Goal: Obtain resource: Download file/media

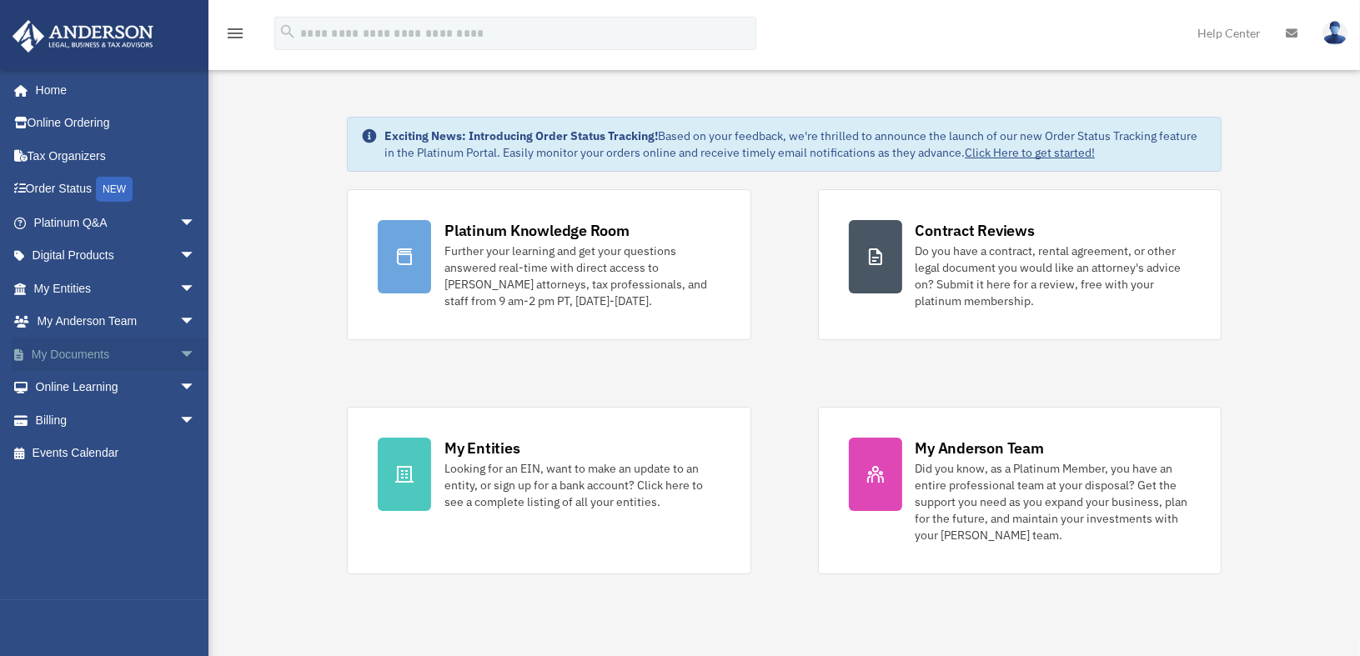
click at [109, 353] on link "My Documents arrow_drop_down" at bounding box center [116, 354] width 209 height 33
click at [179, 353] on span "arrow_drop_down" at bounding box center [195, 355] width 33 height 34
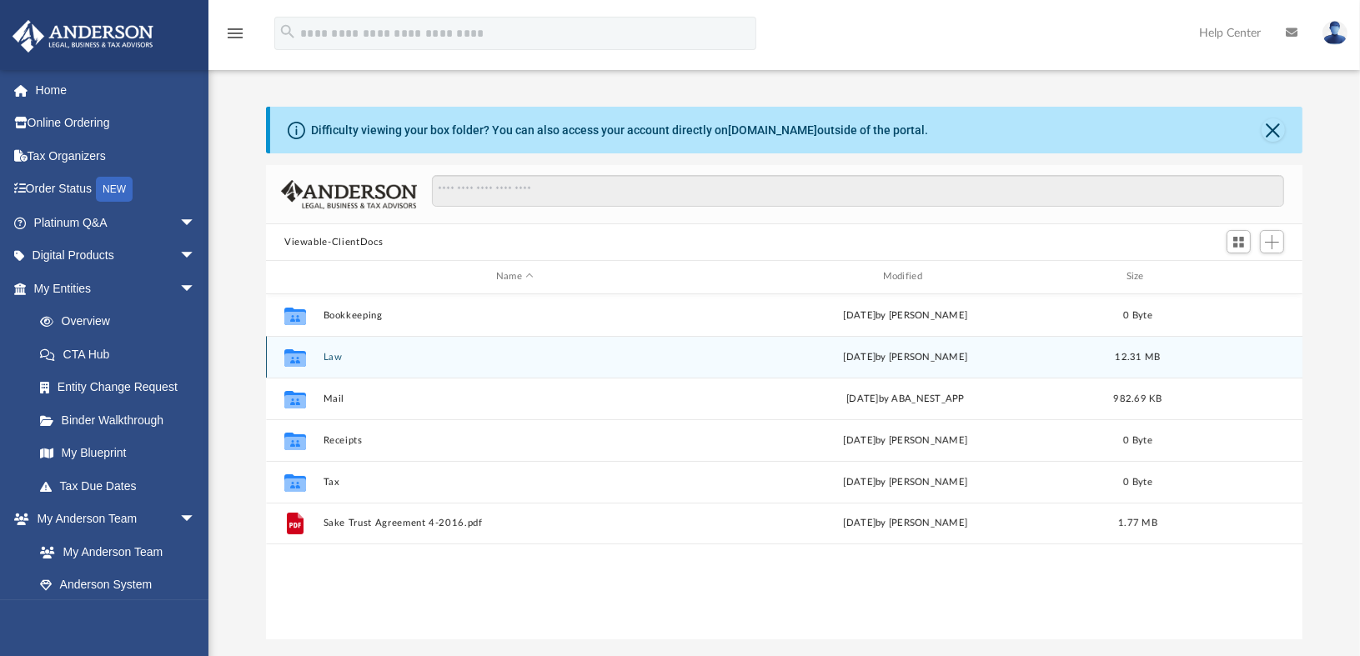
scroll to position [366, 1024]
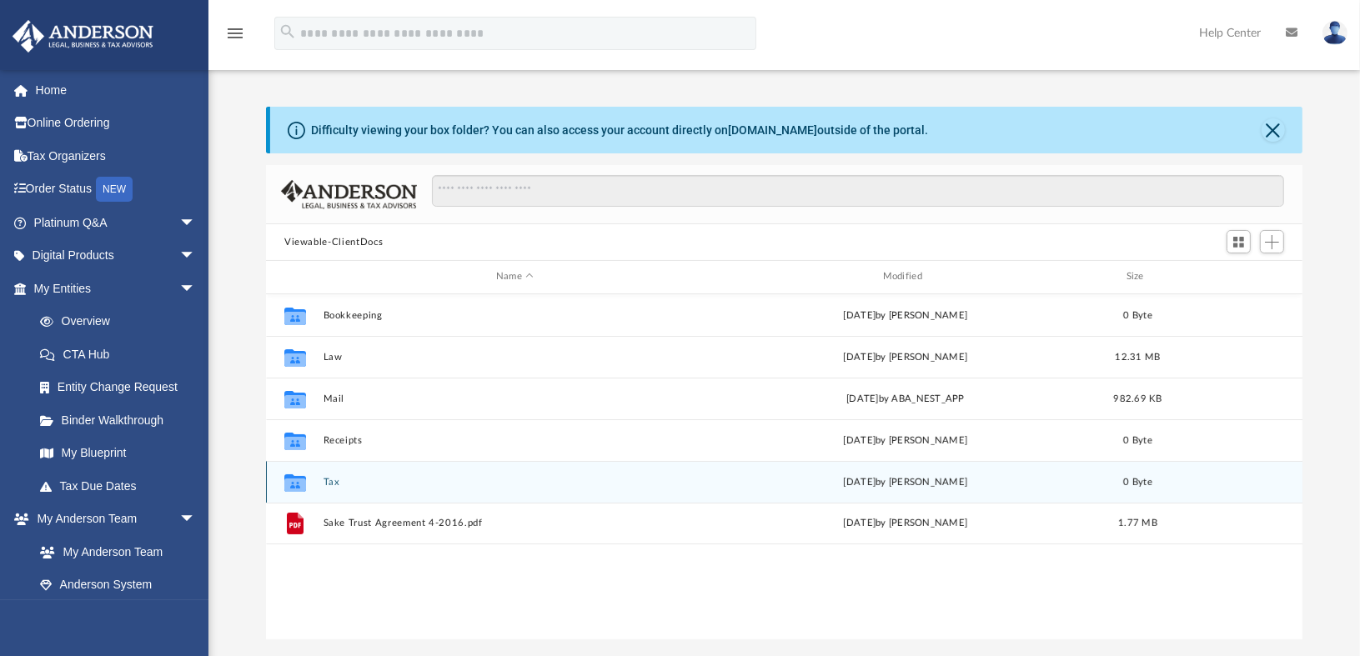
click at [697, 469] on div "Collaborated Folder Tax Fri Dec 13 2024 by Charles Rogler 0 Byte" at bounding box center [784, 482] width 1036 height 42
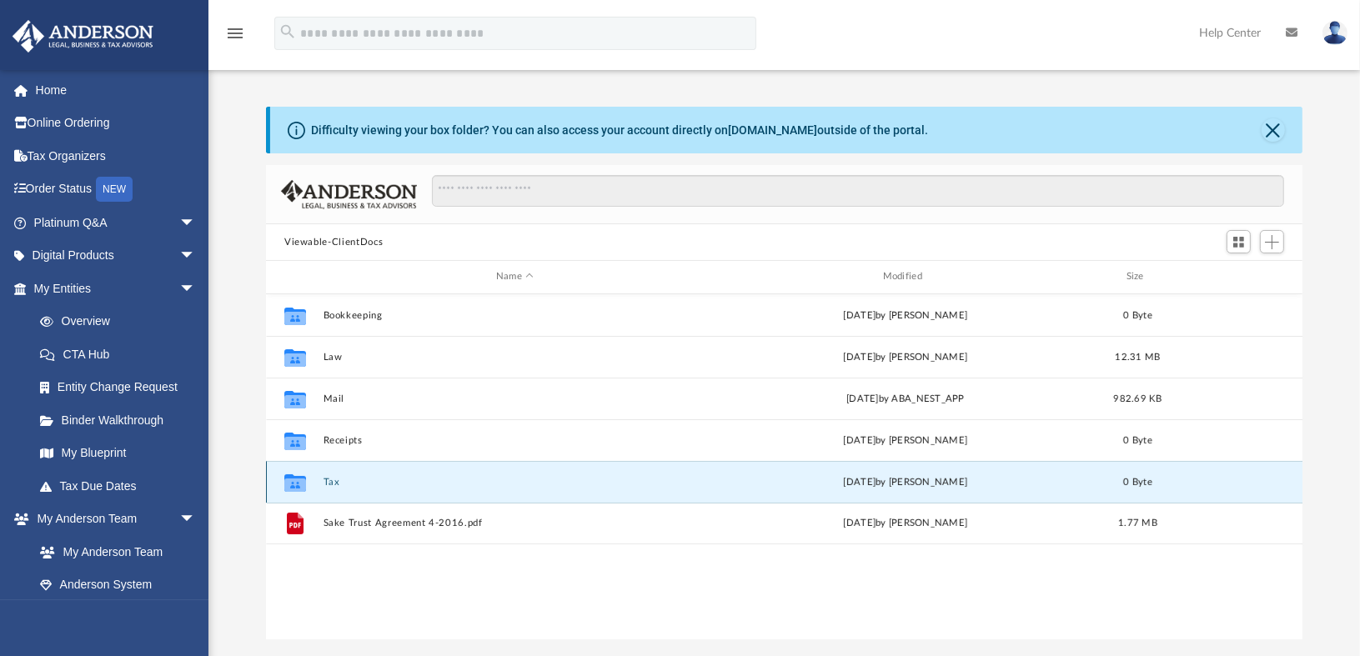
click at [299, 480] on icon "grid" at bounding box center [295, 484] width 22 height 13
click at [300, 481] on icon "grid" at bounding box center [295, 484] width 22 height 13
click at [327, 480] on button "Tax" at bounding box center [514, 482] width 383 height 11
click at [329, 480] on button "Tax" at bounding box center [514, 482] width 383 height 11
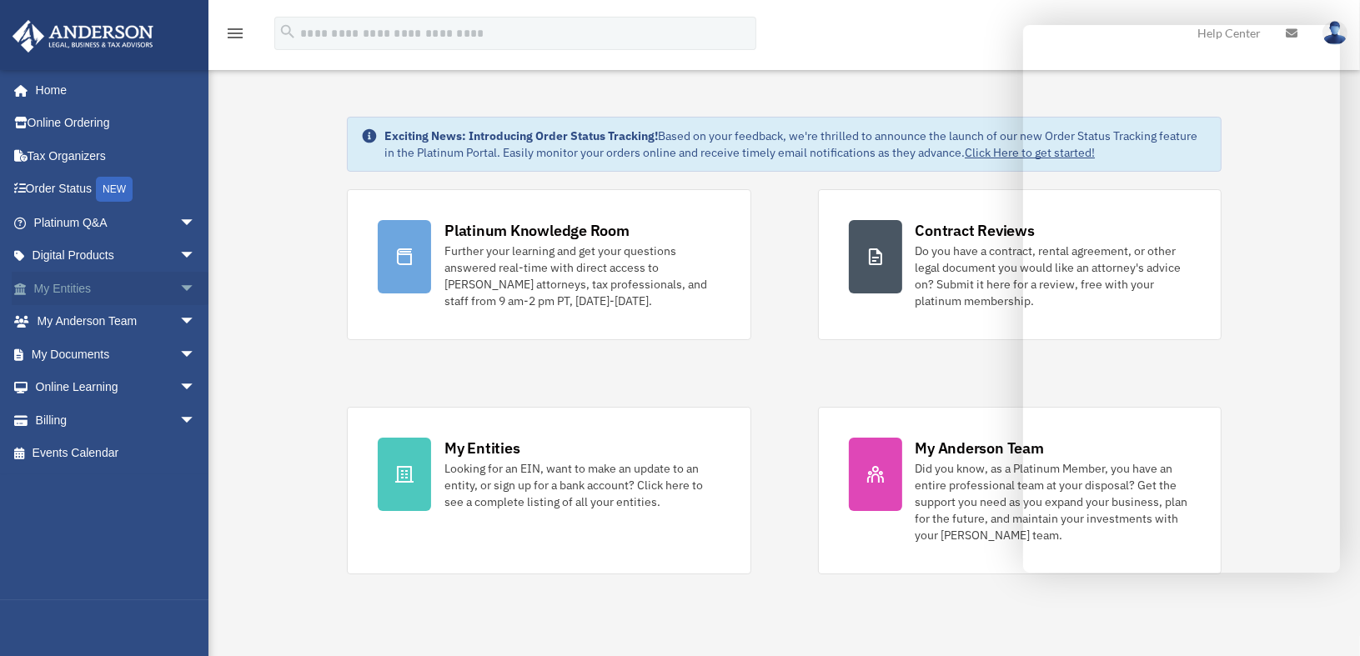
click at [179, 286] on span "arrow_drop_down" at bounding box center [195, 289] width 33 height 34
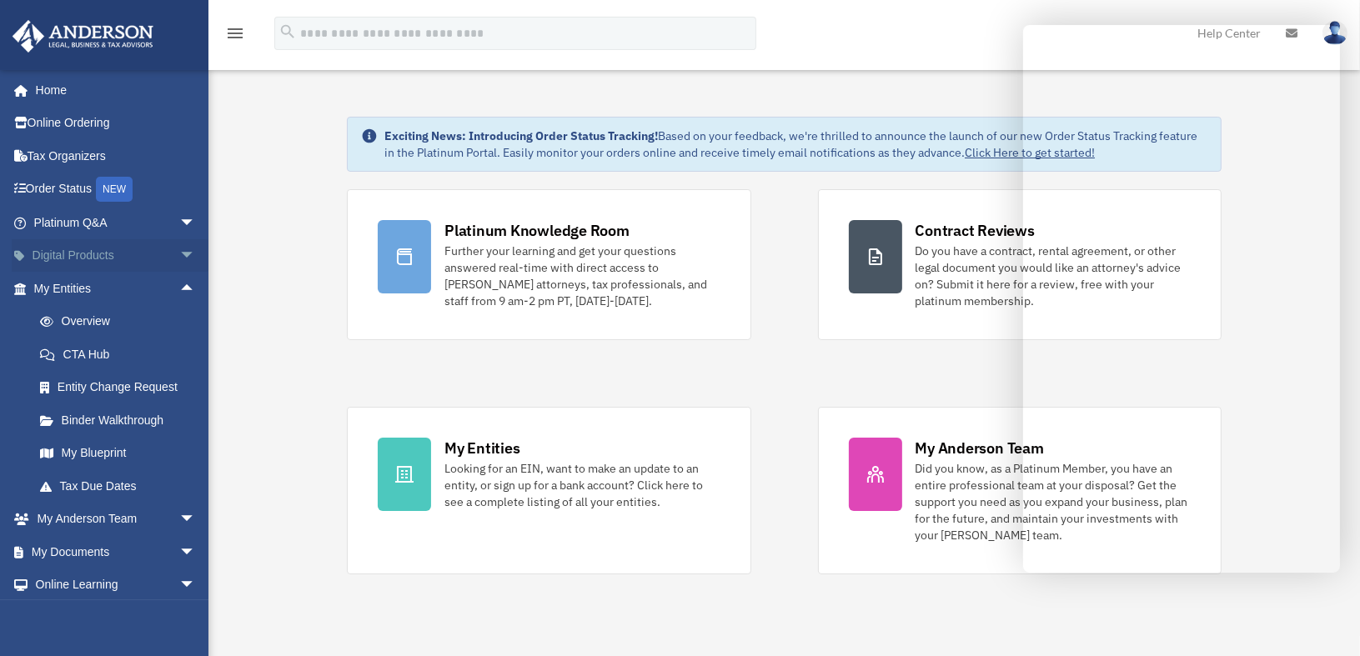
click at [179, 254] on span "arrow_drop_down" at bounding box center [195, 256] width 33 height 34
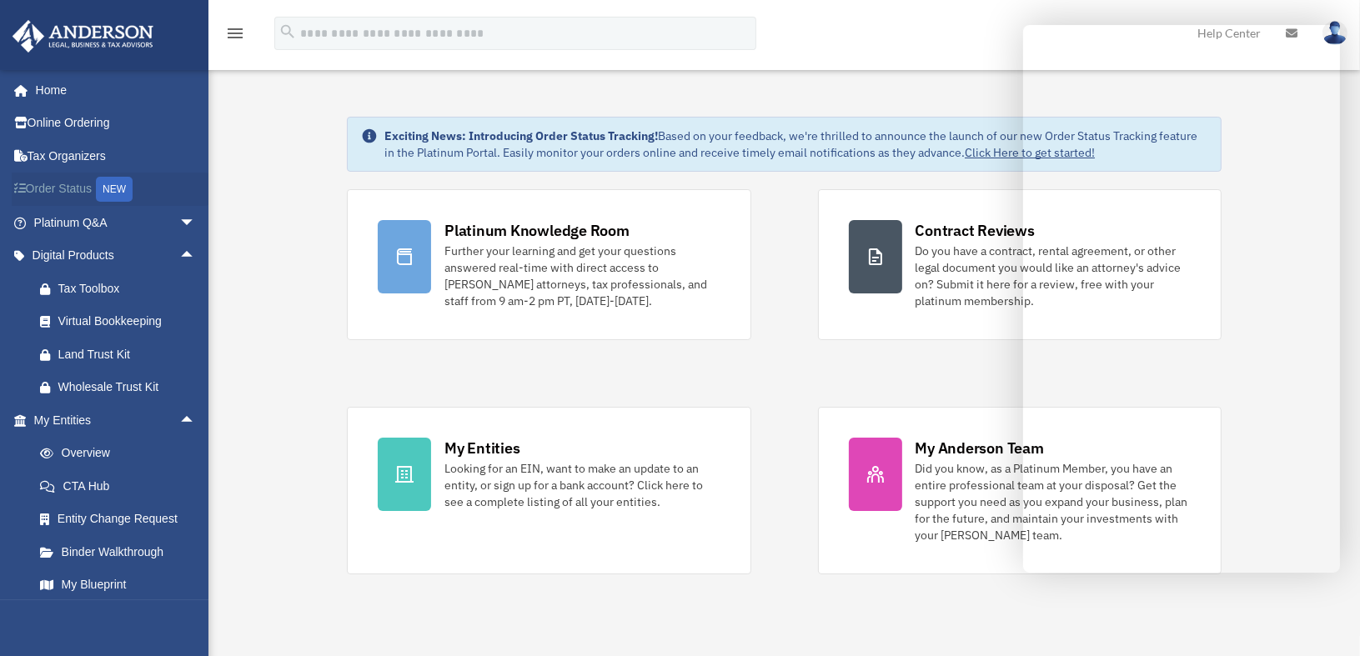
click at [52, 182] on link "Order Status NEW" at bounding box center [116, 190] width 209 height 34
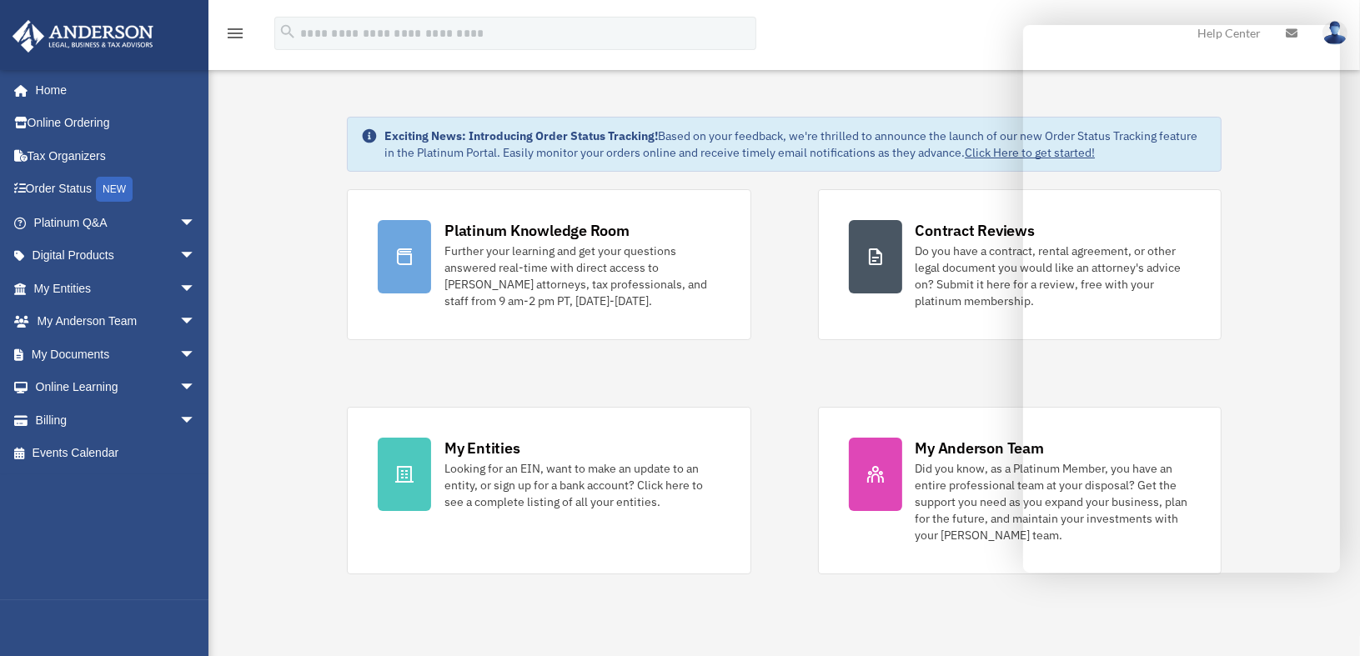
click at [1289, 6] on link at bounding box center [1291, 33] width 37 height 66
click at [1345, 47] on link at bounding box center [1335, 32] width 50 height 73
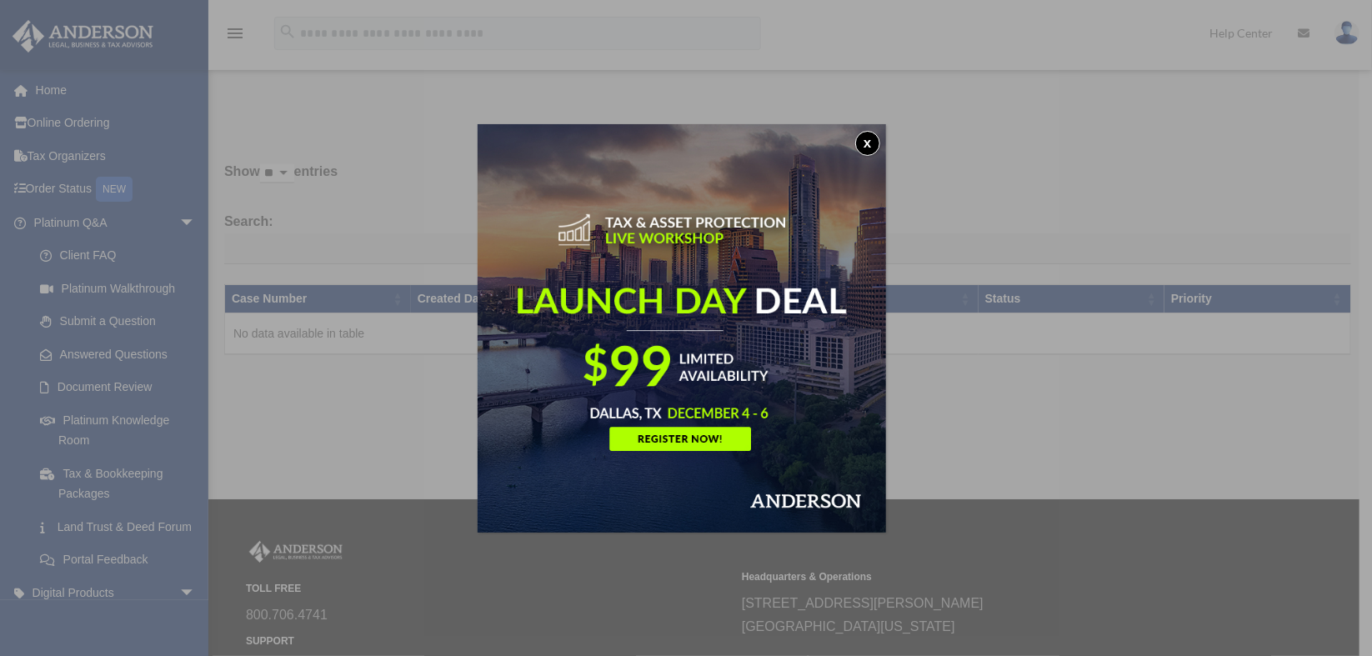
click at [867, 139] on button "x" at bounding box center [867, 143] width 25 height 25
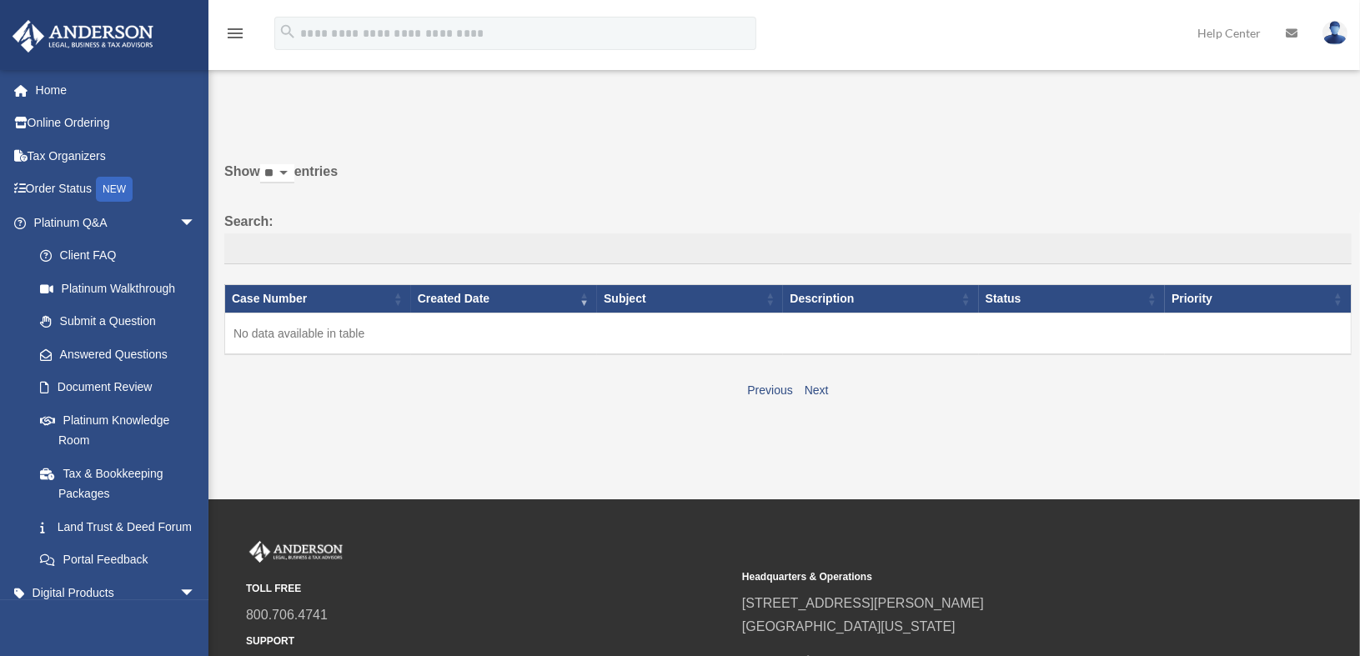
click at [1335, 38] on img at bounding box center [1334, 33] width 25 height 24
click at [1239, 33] on link "Help Center" at bounding box center [1229, 33] width 88 height 66
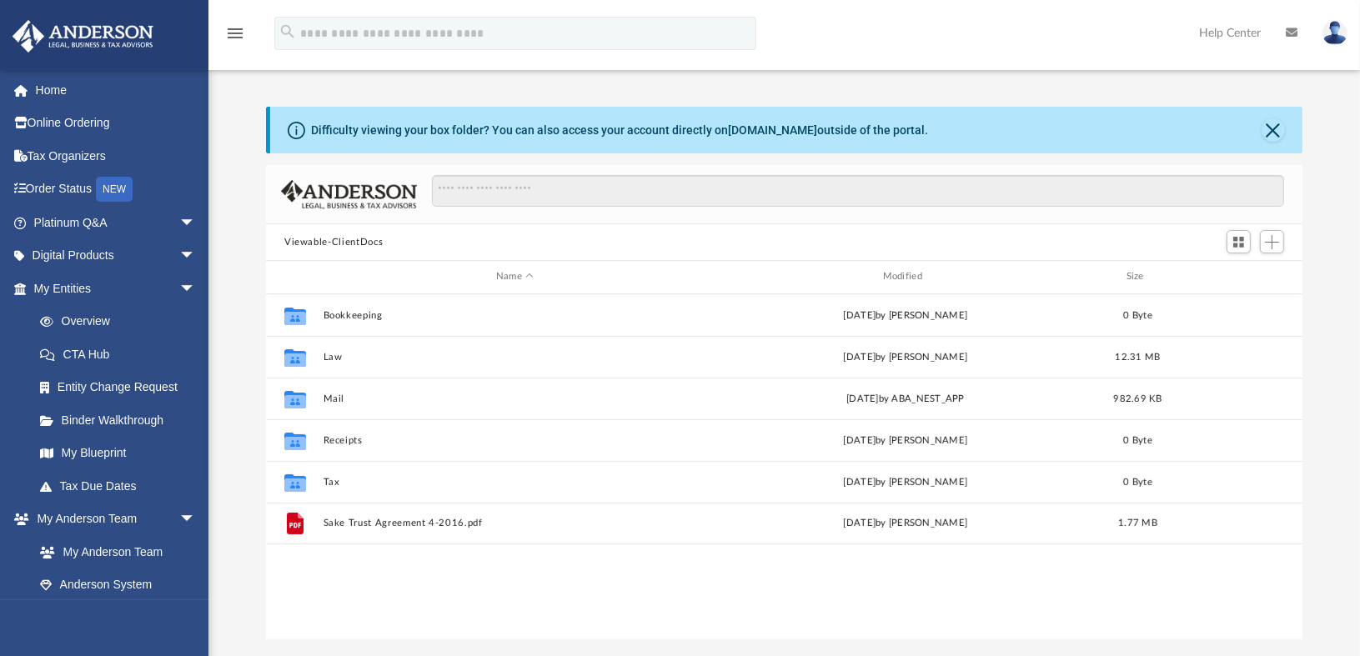
scroll to position [366, 1024]
click at [1270, 245] on span "Add" at bounding box center [1272, 242] width 14 height 14
click at [1240, 276] on li "Upload" at bounding box center [1247, 276] width 53 height 18
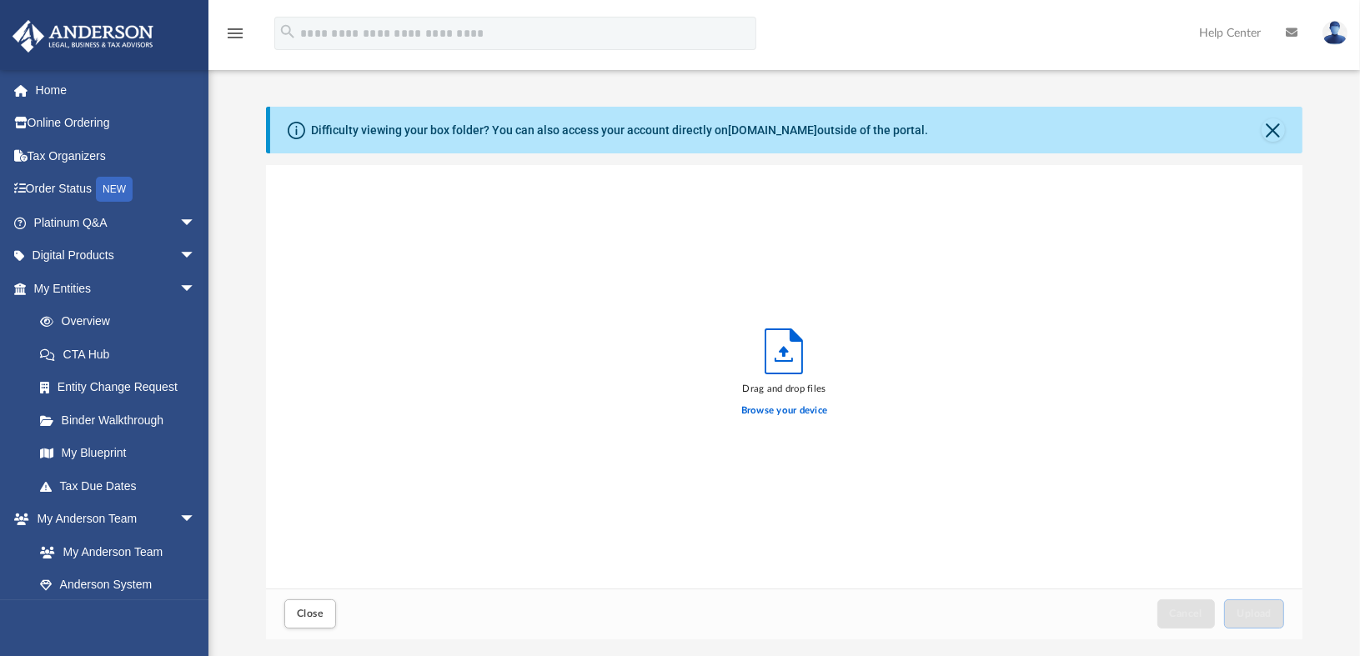
scroll to position [410, 1024]
click at [785, 413] on label "Browse your device" at bounding box center [784, 410] width 87 height 15
click at [0, 0] on input "Browse your device" at bounding box center [0, 0] width 0 height 0
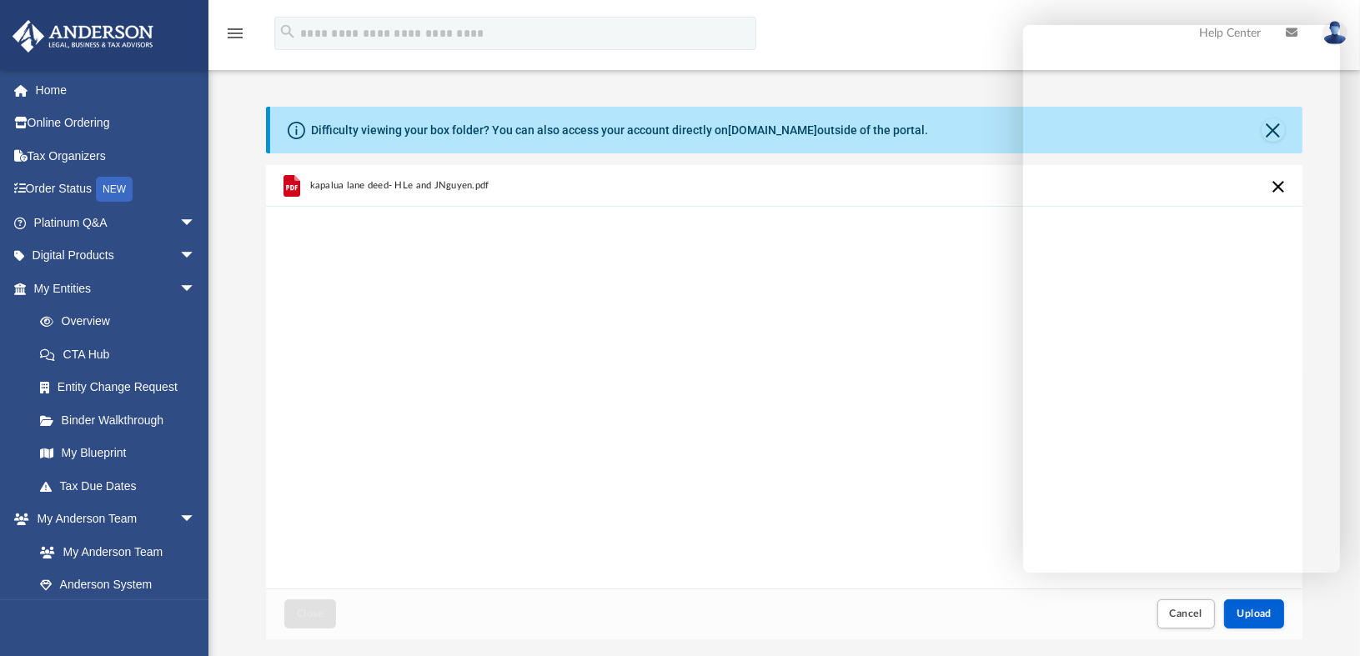
click at [666, 426] on div "kapalua lane deed- HLe and JNguyen.pdf" at bounding box center [784, 376] width 1036 height 423
click at [1204, 2] on link "Help Center" at bounding box center [1229, 33] width 87 height 66
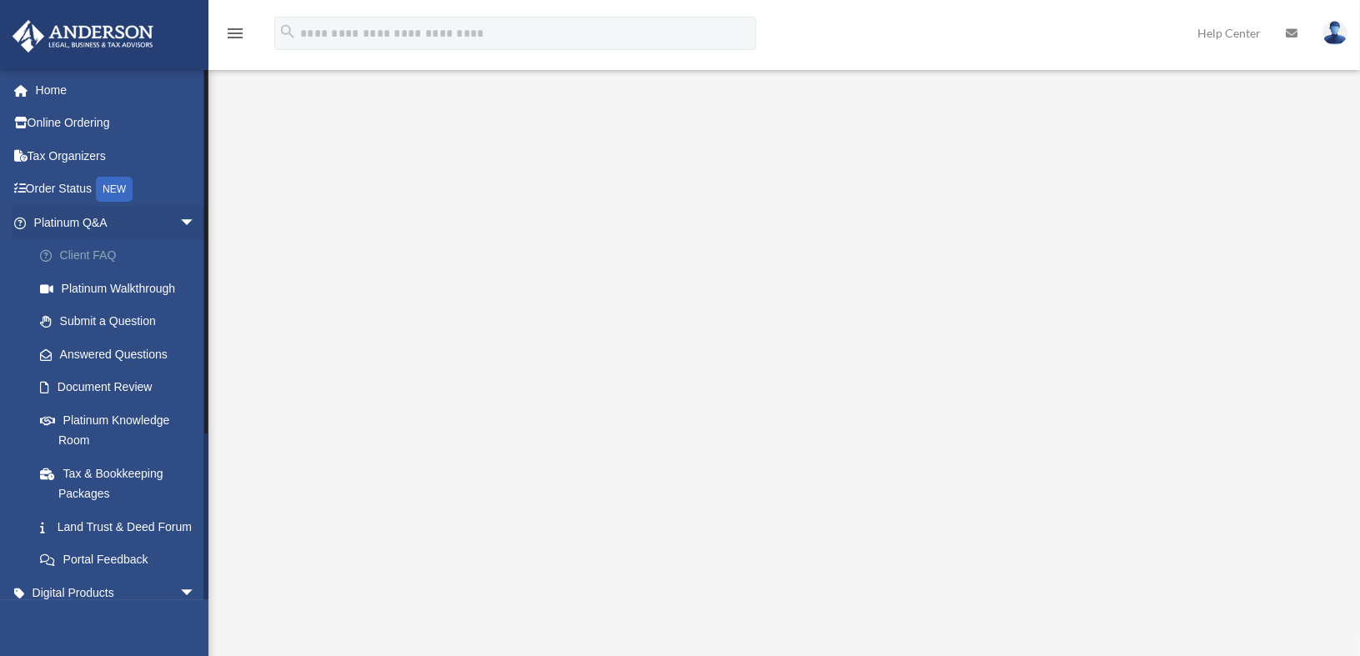
click at [78, 247] on link "Client FAQ" at bounding box center [122, 255] width 198 height 33
click at [130, 523] on link "Land Trust & Deed Forum" at bounding box center [122, 526] width 198 height 33
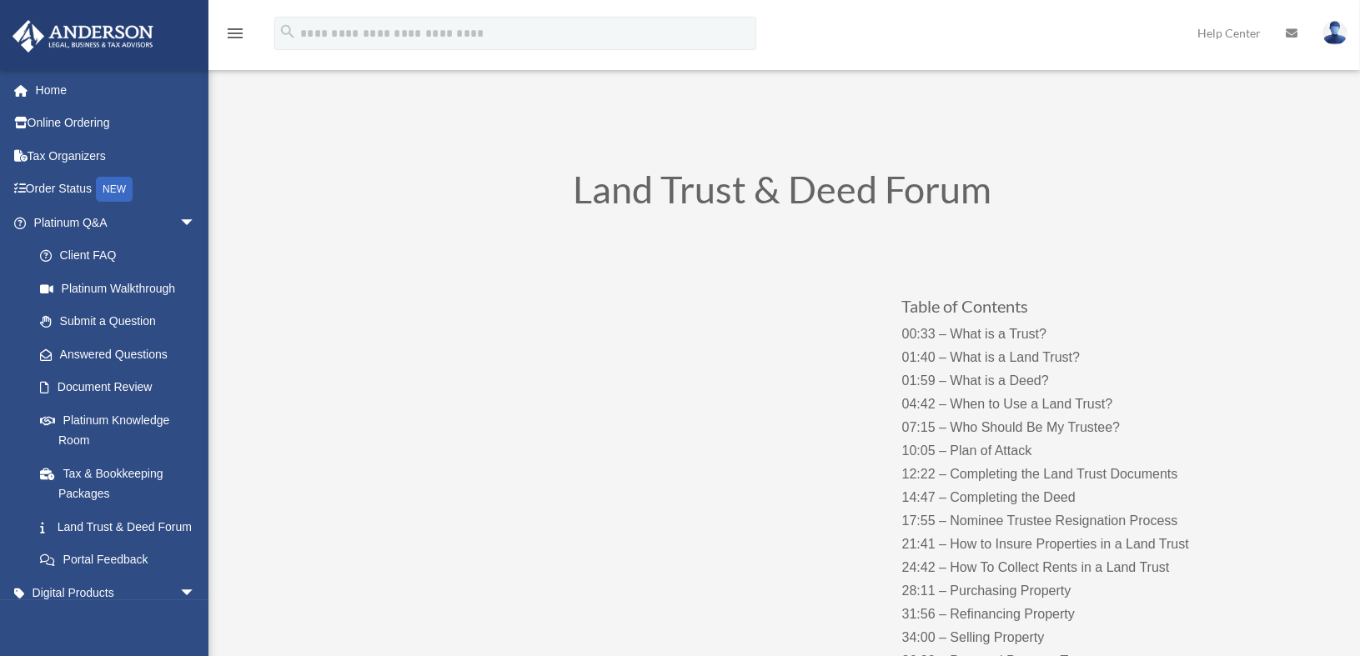
click at [1324, 36] on img at bounding box center [1334, 33] width 25 height 24
click at [1238, 28] on link "Help Center" at bounding box center [1229, 33] width 88 height 66
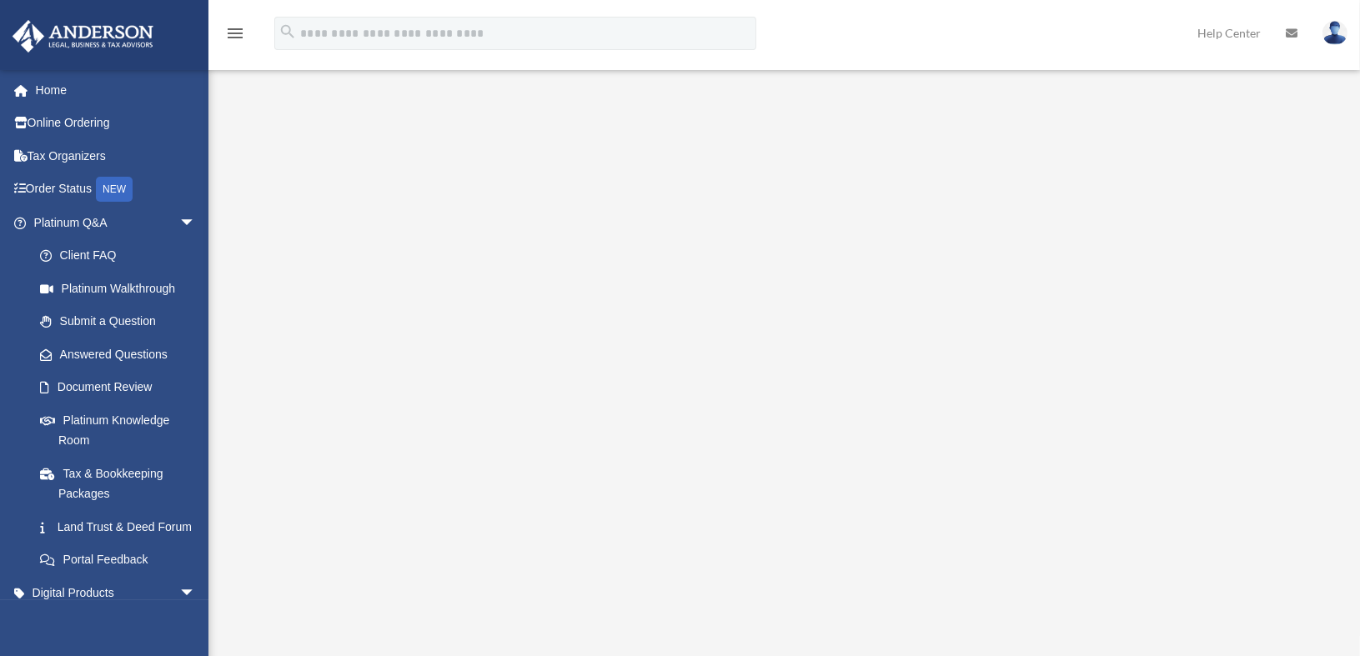
click at [1294, 36] on icon at bounding box center [1291, 34] width 12 height 12
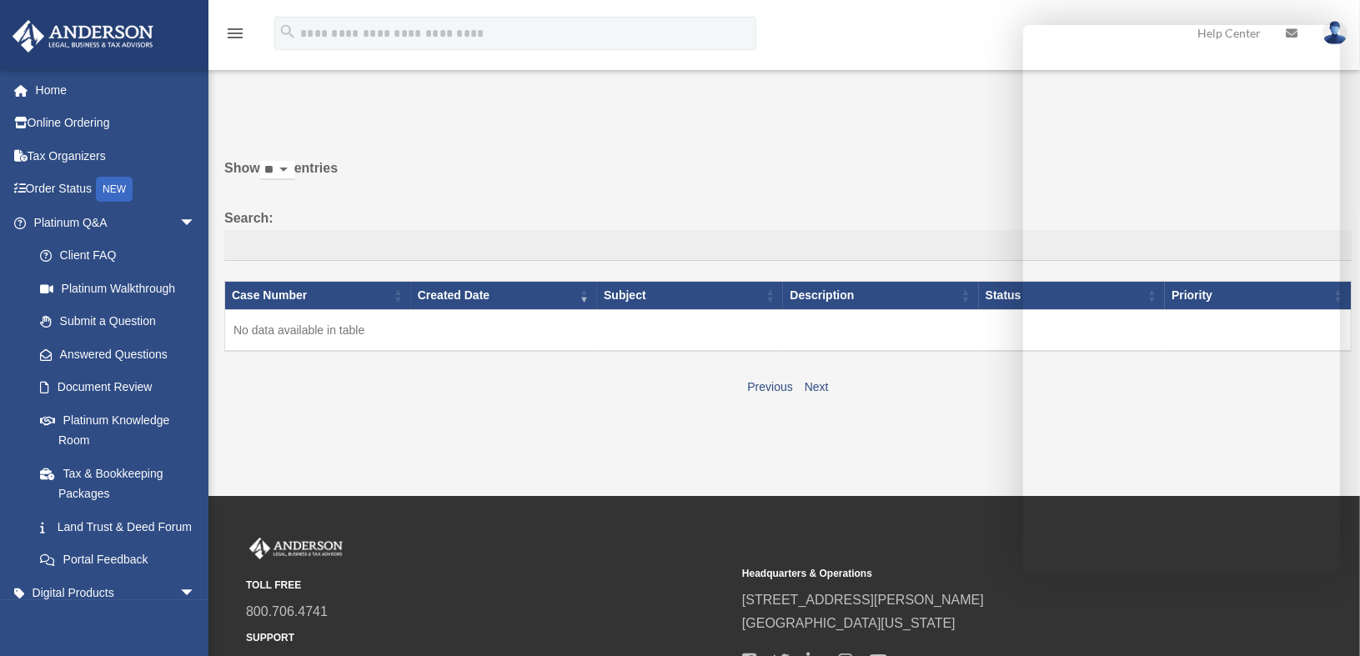
scroll to position [3, 0]
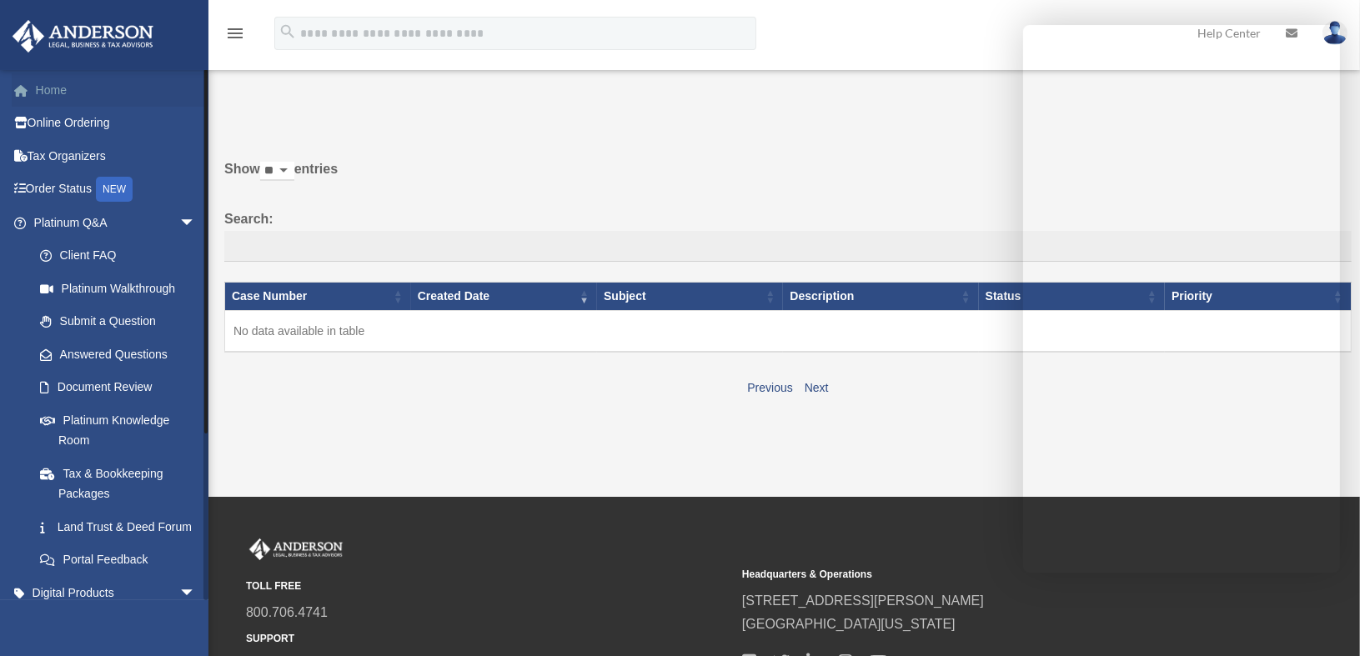
click at [47, 90] on link "Home" at bounding box center [116, 89] width 209 height 33
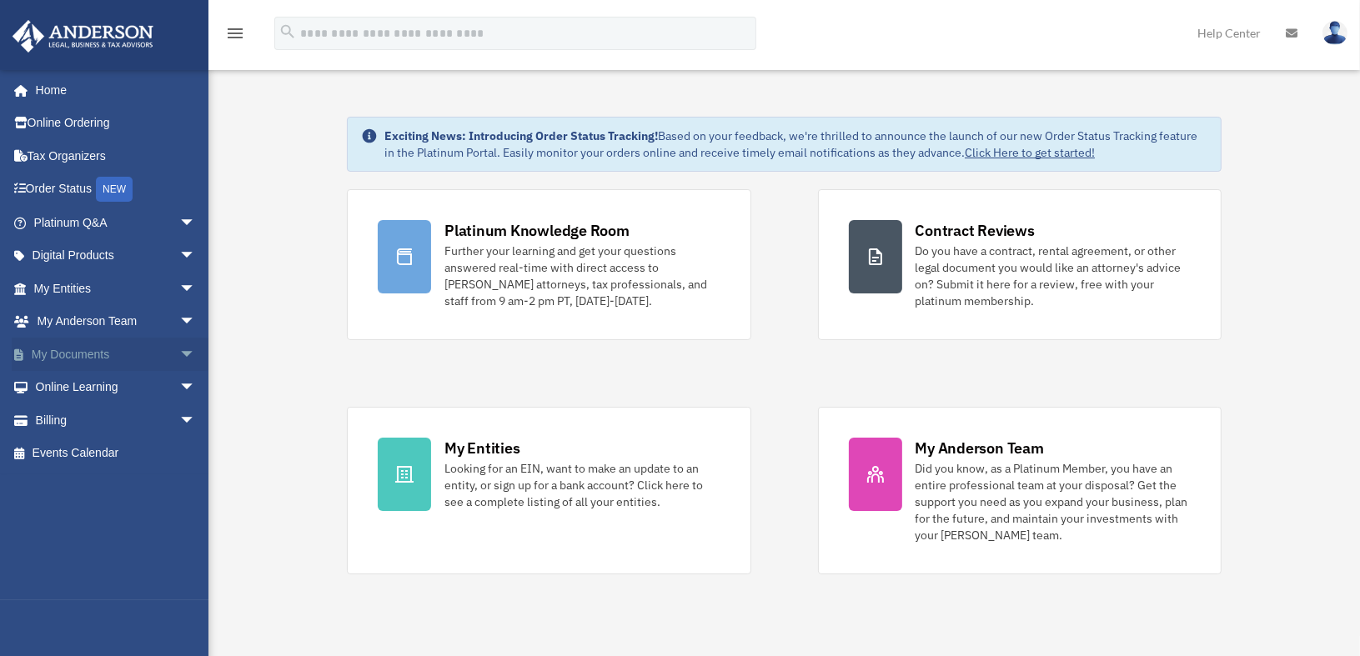
click at [179, 353] on span "arrow_drop_down" at bounding box center [195, 355] width 33 height 34
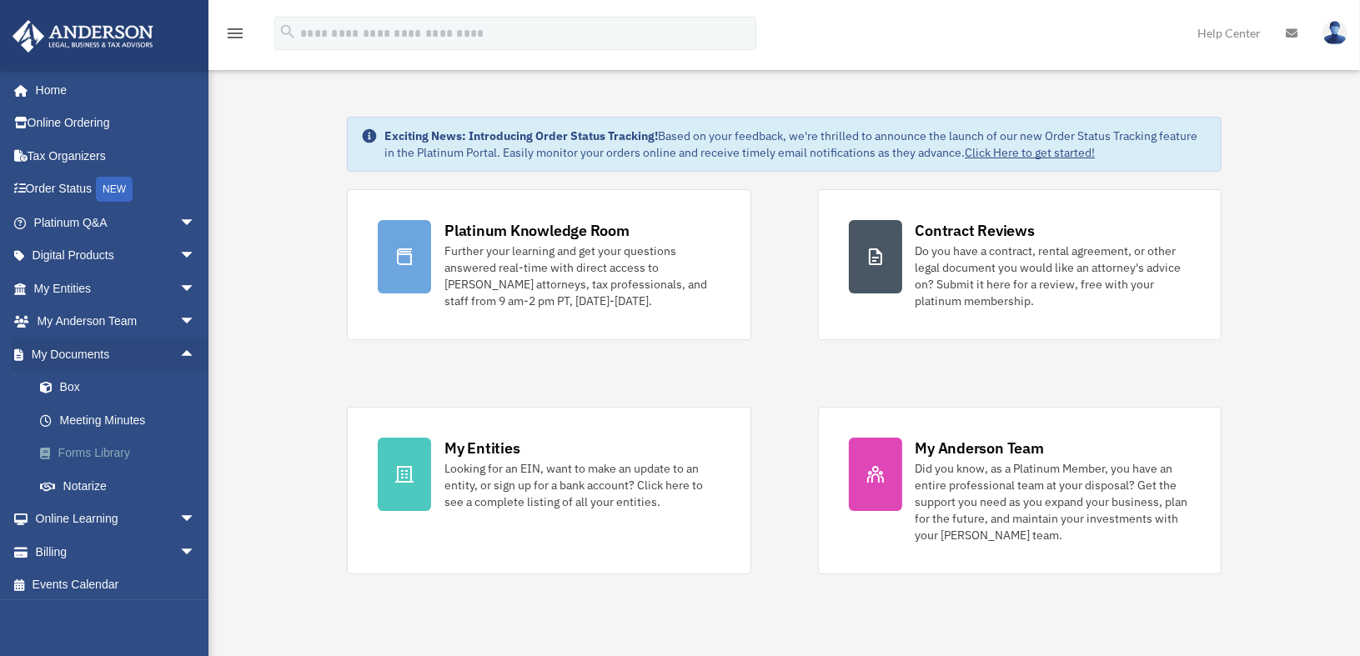
click at [116, 452] on link "Forms Library" at bounding box center [122, 453] width 198 height 33
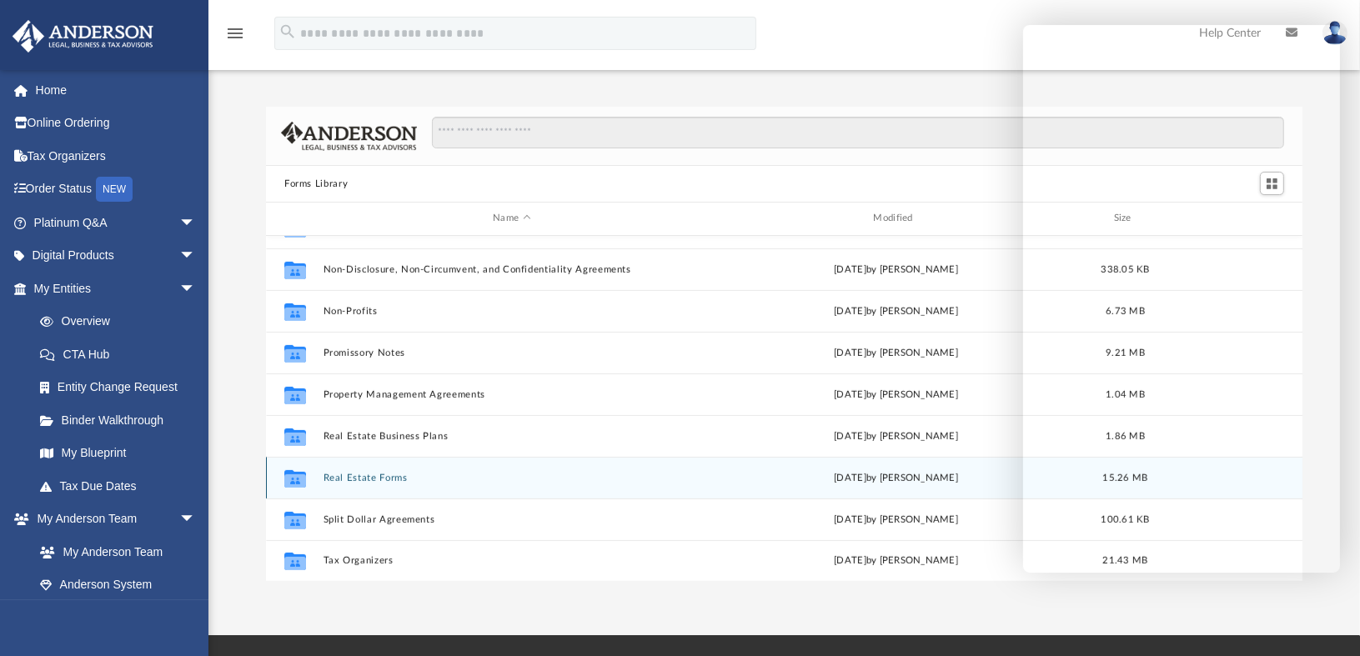
click at [371, 478] on button "Real Estate Forms" at bounding box center [511, 478] width 377 height 11
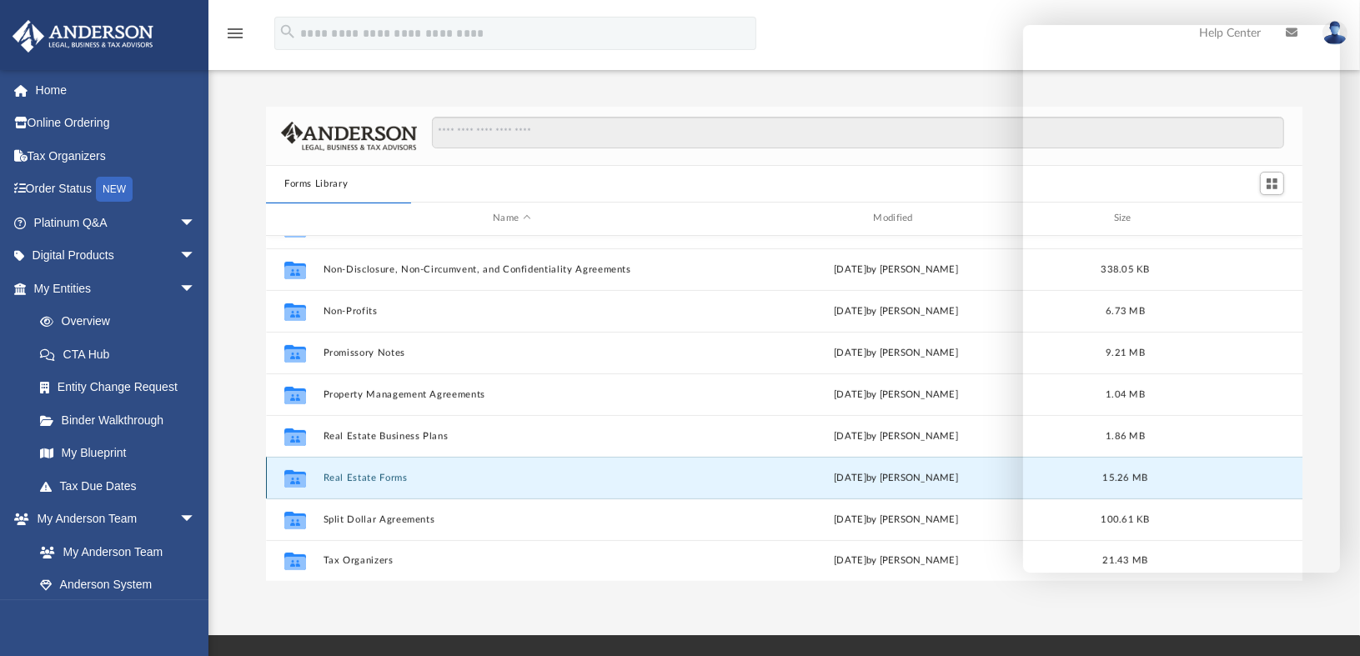
click at [390, 476] on button "Real Estate Forms" at bounding box center [511, 478] width 377 height 11
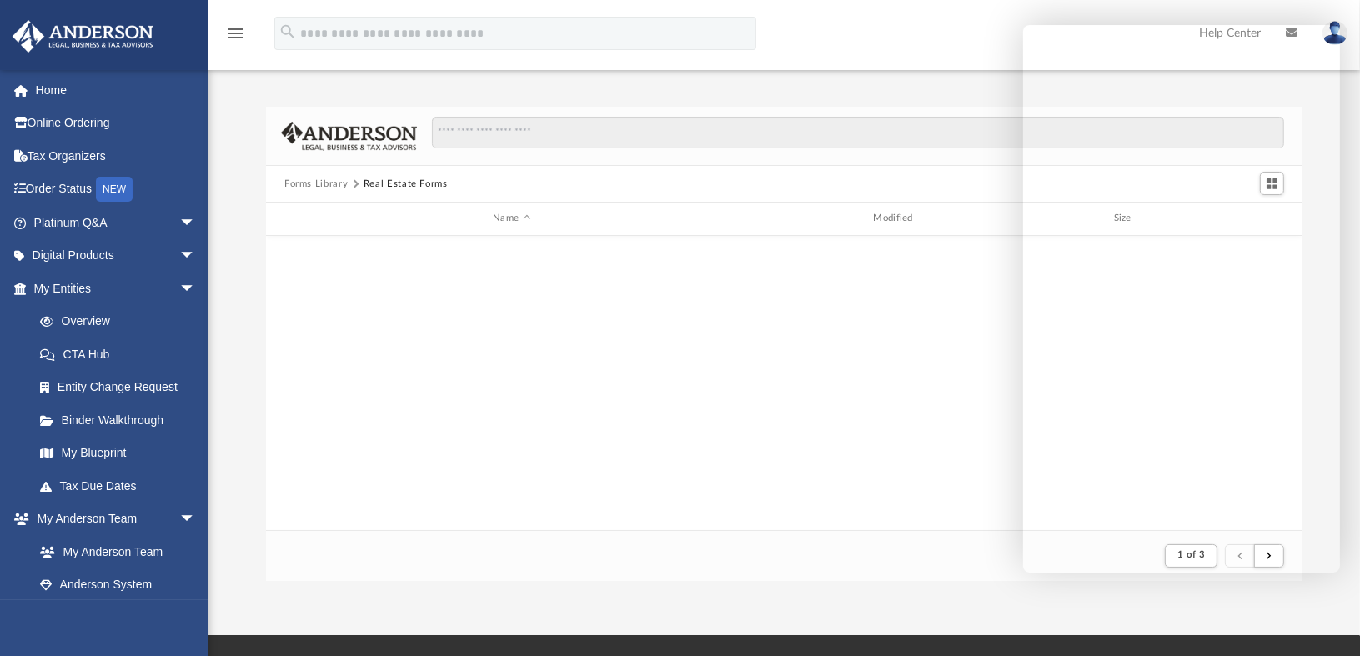
scroll to position [314, 1024]
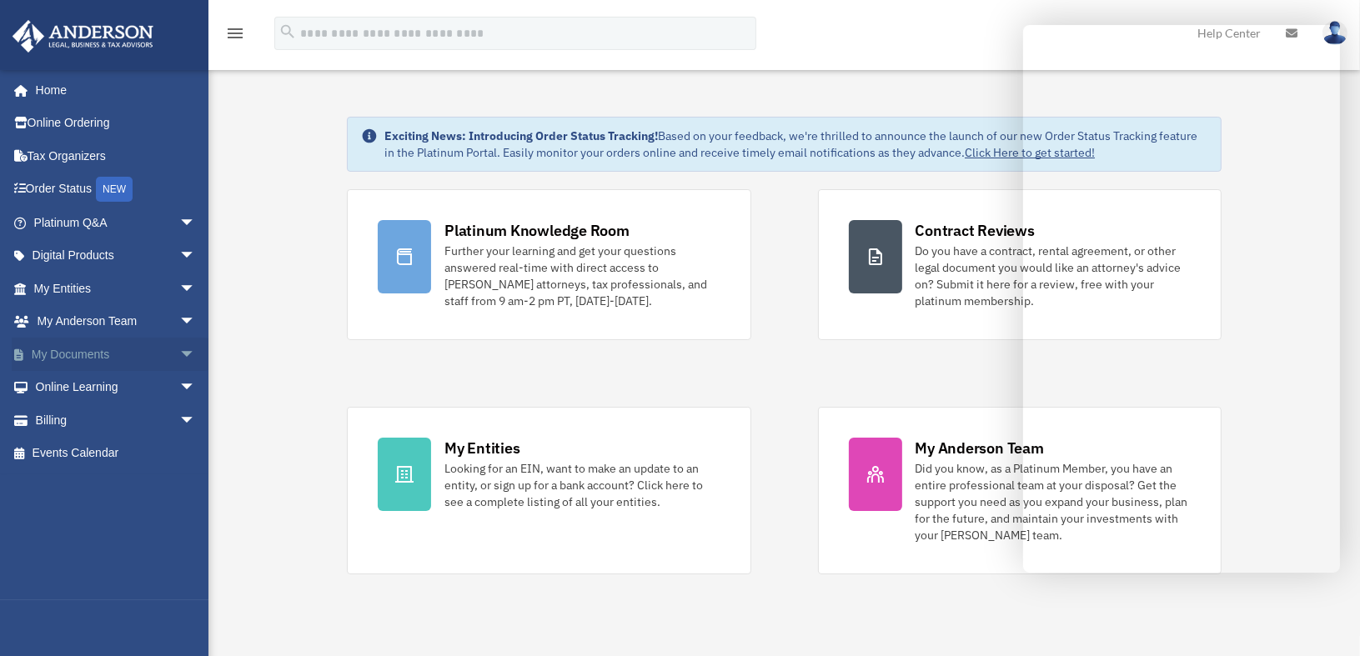
click at [179, 353] on span "arrow_drop_down" at bounding box center [195, 355] width 33 height 34
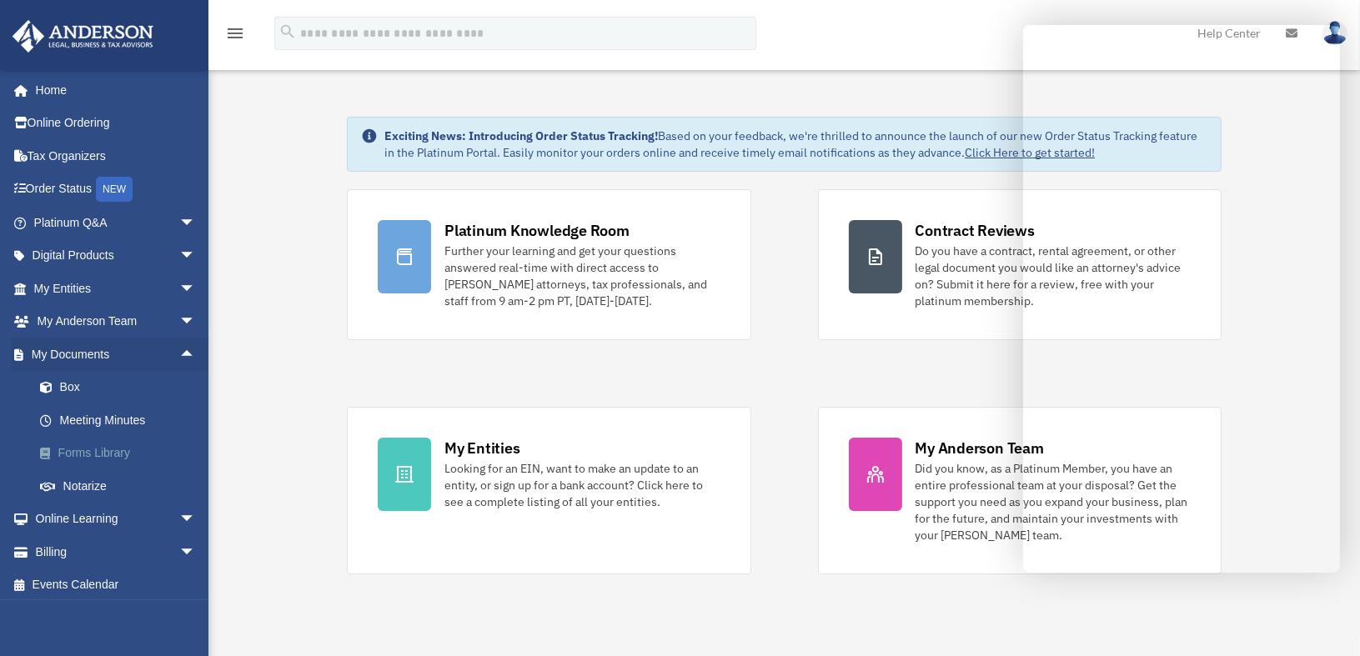
click at [133, 448] on link "Forms Library" at bounding box center [122, 453] width 198 height 33
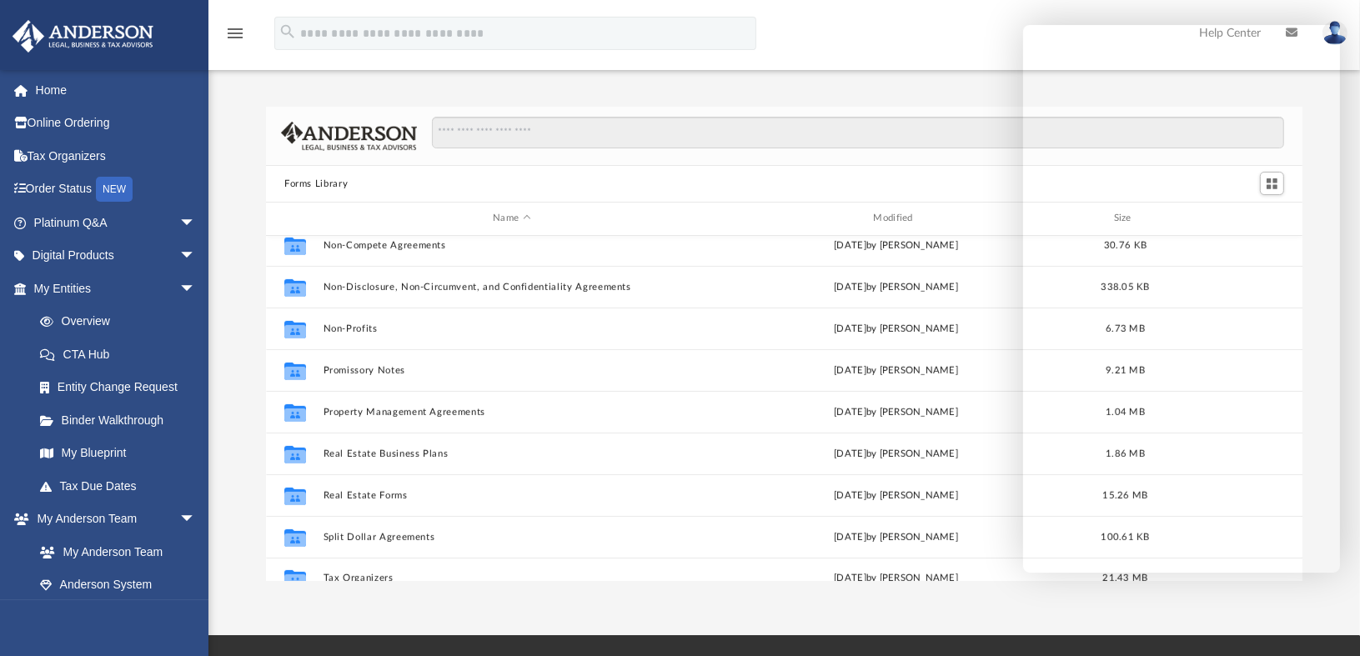
scroll to position [904, 0]
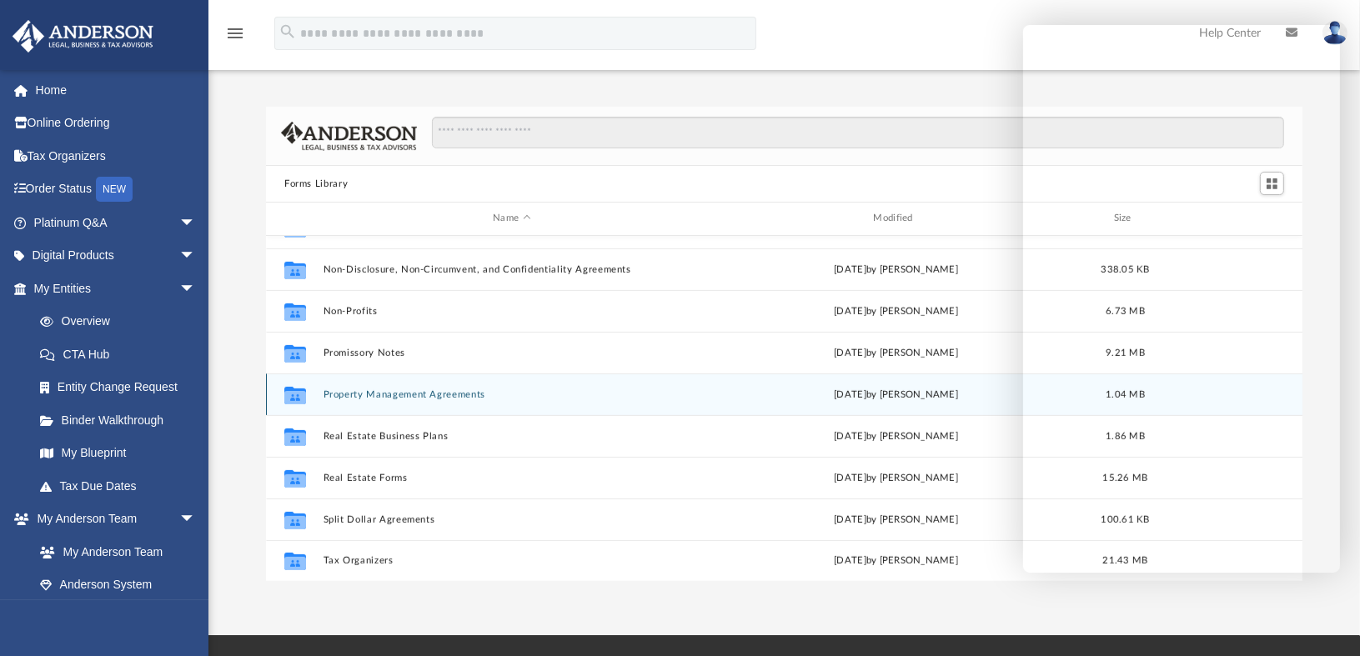
click at [423, 389] on button "Property Management Agreements" at bounding box center [511, 394] width 377 height 11
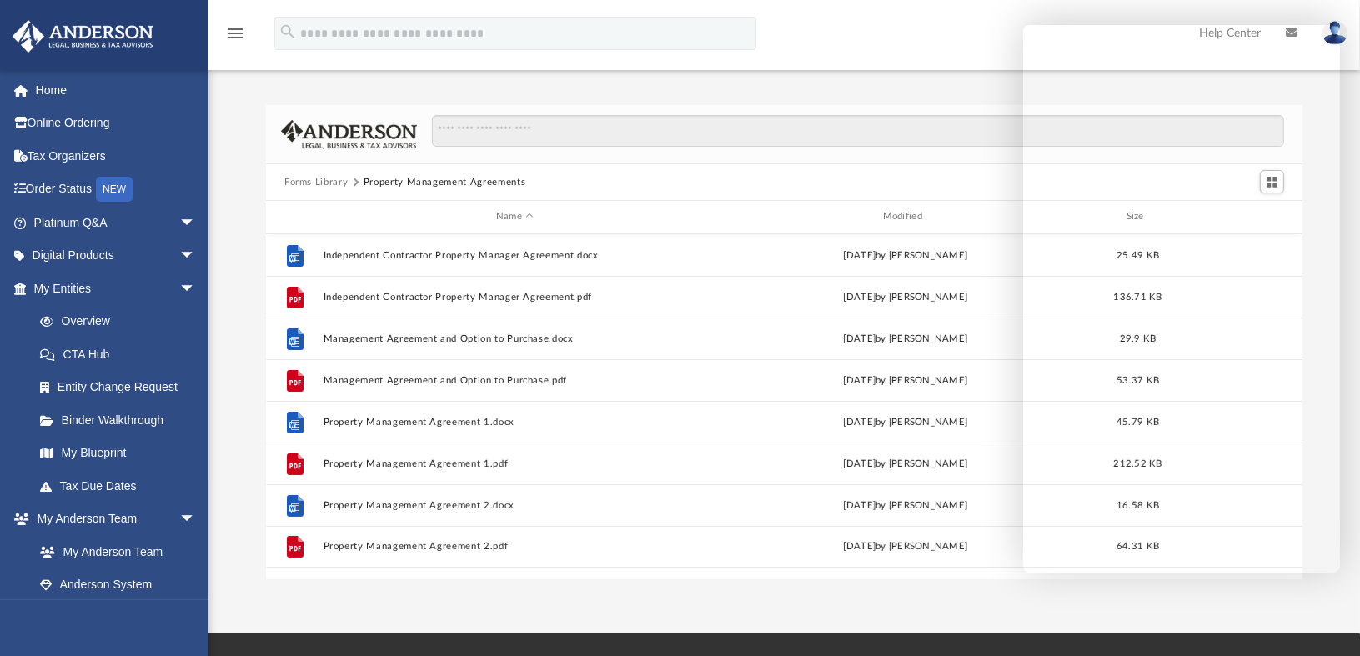
scroll to position [1, 0]
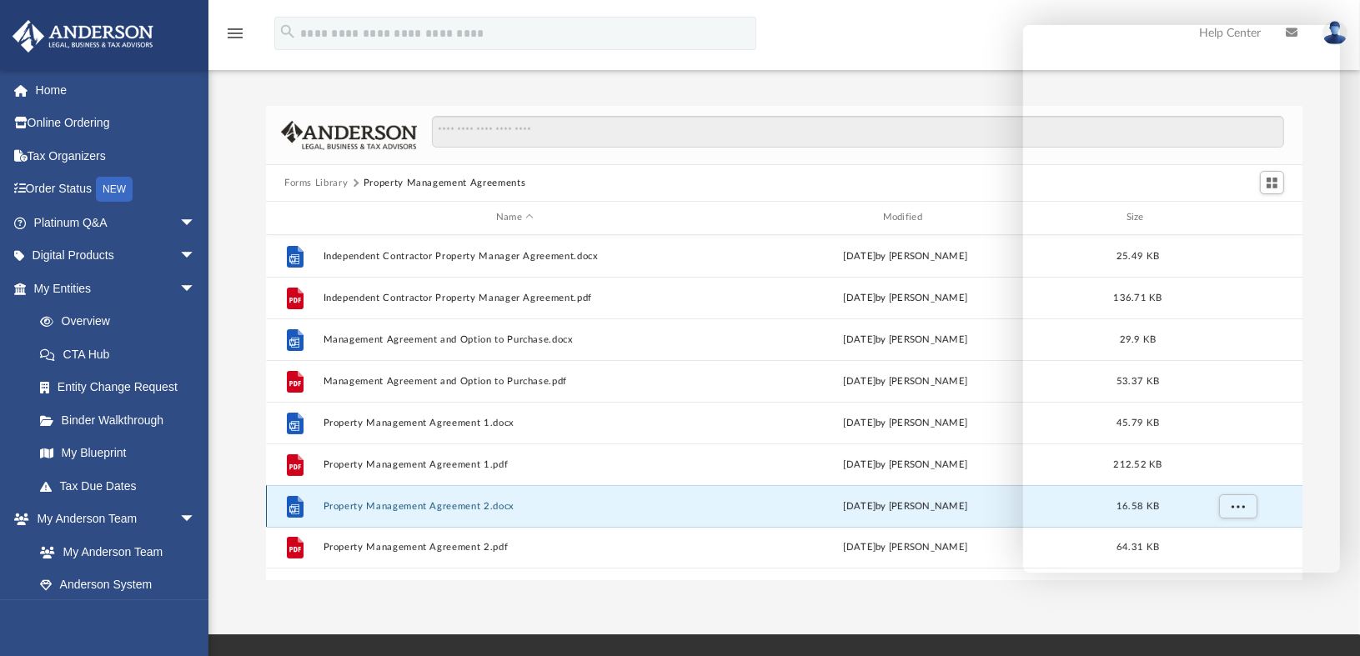
click at [456, 509] on button "Property Management Agreement 2.docx" at bounding box center [514, 506] width 383 height 11
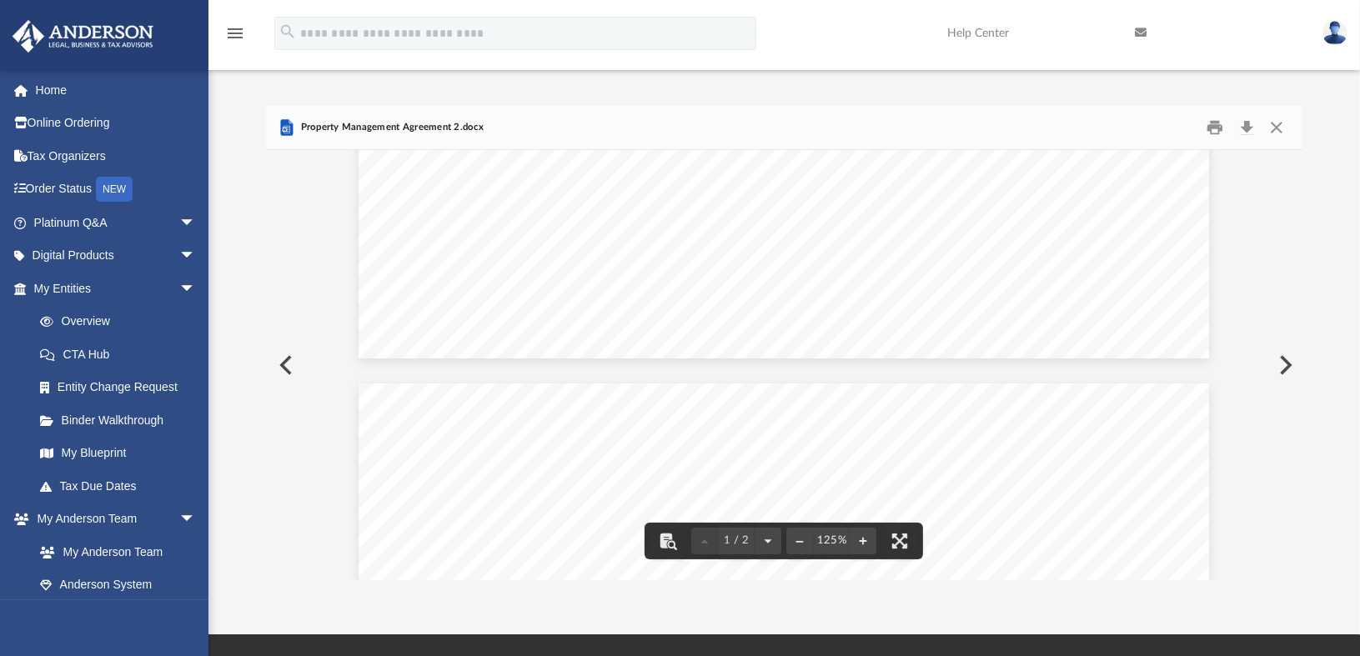
scroll to position [904, 0]
click at [291, 359] on button "Preview" at bounding box center [284, 365] width 37 height 47
